Goal: Find specific page/section: Find specific page/section

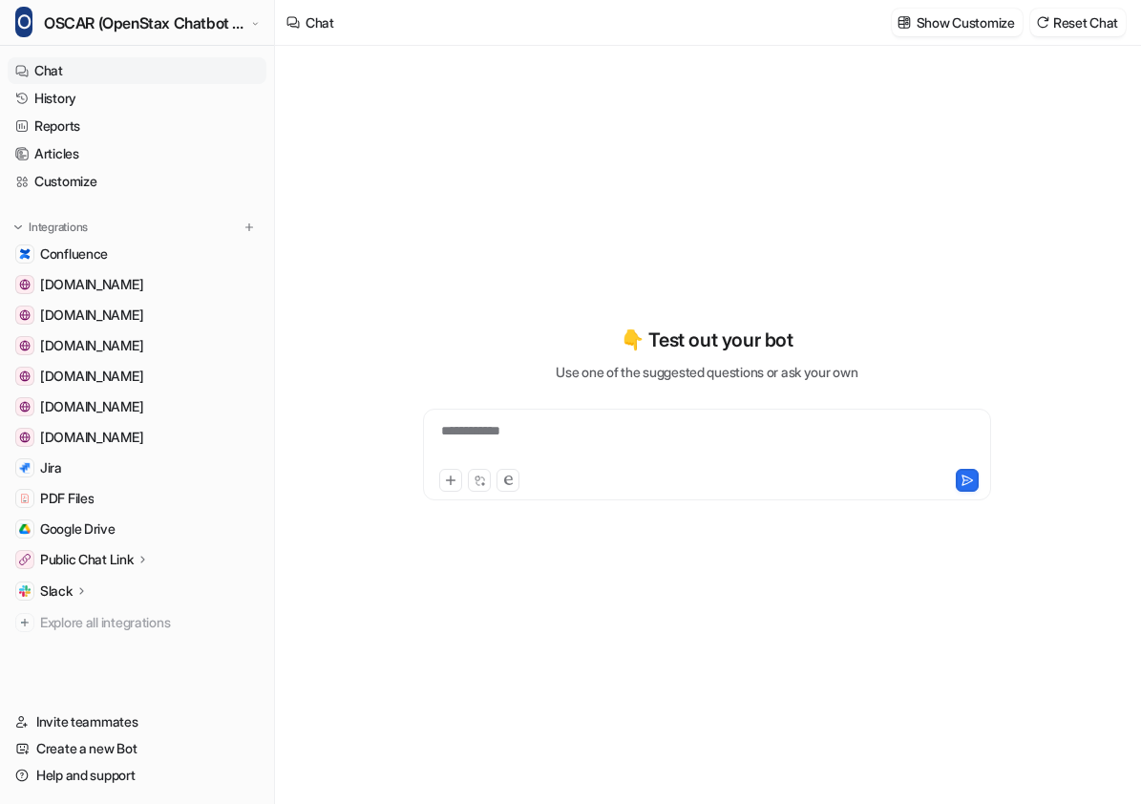
type textarea "**********"
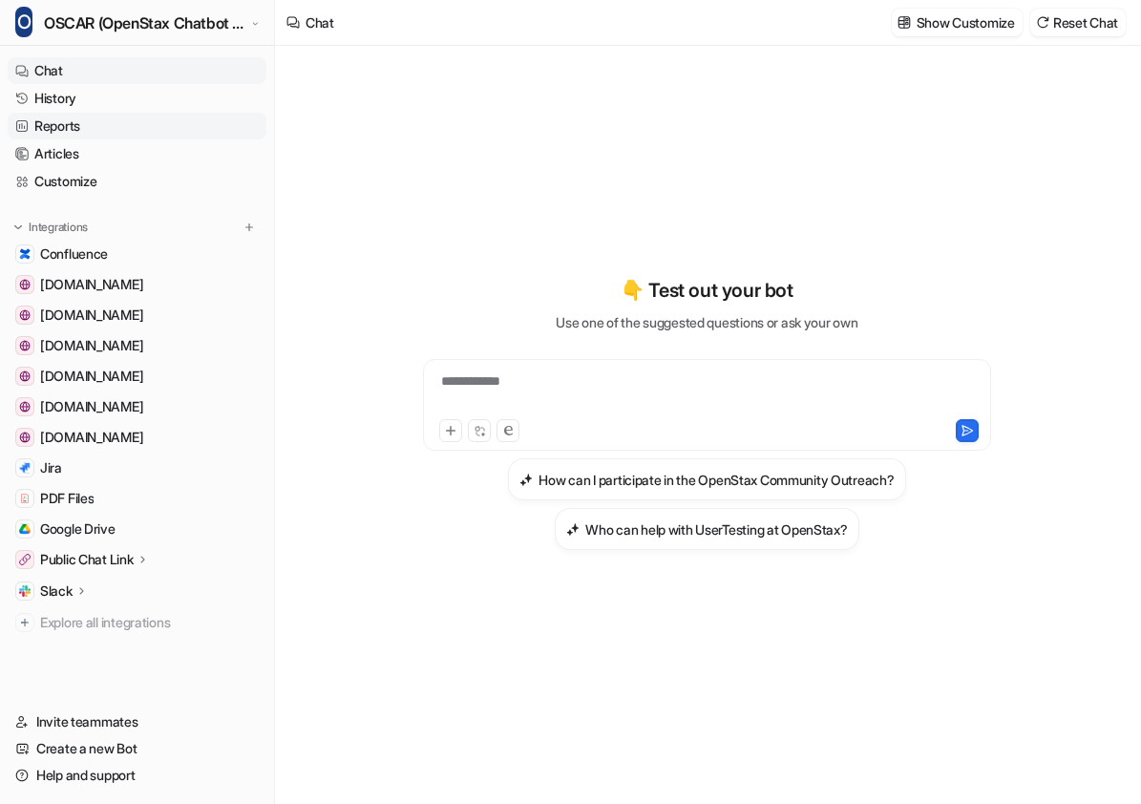
click at [75, 113] on link "Reports" at bounding box center [137, 126] width 259 height 27
click at [78, 103] on link "History" at bounding box center [137, 98] width 259 height 27
